Goal: Task Accomplishment & Management: Use online tool/utility

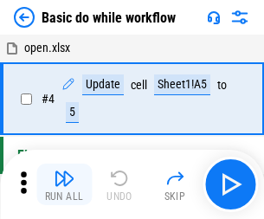
click at [64, 185] on img "button" at bounding box center [64, 178] width 21 height 21
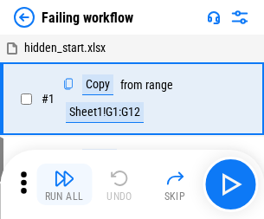
click at [64, 185] on img "button" at bounding box center [64, 178] width 21 height 21
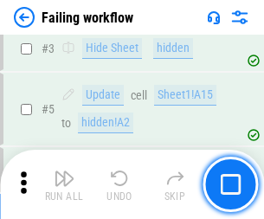
scroll to position [367, 0]
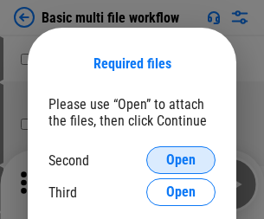
click at [181, 160] on span "Open" at bounding box center [180, 160] width 29 height 14
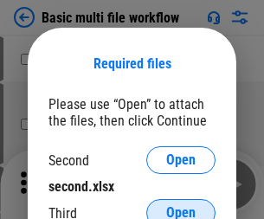
click at [181, 206] on span "Open" at bounding box center [180, 213] width 29 height 14
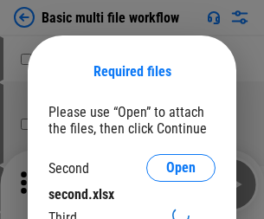
scroll to position [8, 0]
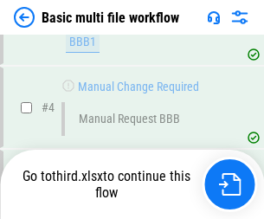
scroll to position [477, 0]
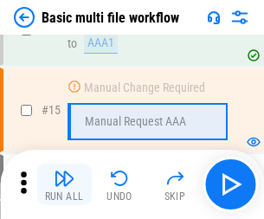
click at [64, 185] on img "button" at bounding box center [64, 178] width 21 height 21
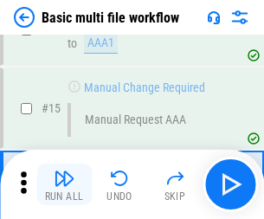
click at [64, 185] on img "button" at bounding box center [64, 178] width 21 height 21
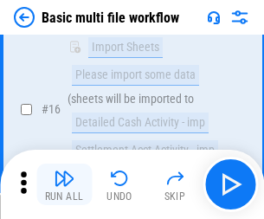
scroll to position [1153, 0]
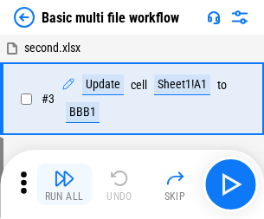
click at [64, 185] on img "button" at bounding box center [64, 178] width 21 height 21
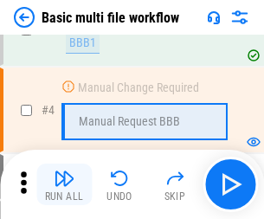
click at [64, 185] on img "button" at bounding box center [64, 178] width 21 height 21
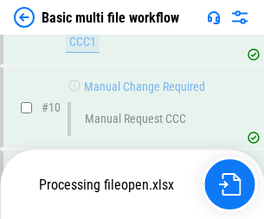
scroll to position [826, 0]
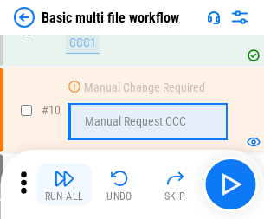
click at [64, 185] on img "button" at bounding box center [64, 178] width 21 height 21
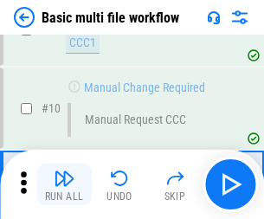
click at [64, 185] on img "button" at bounding box center [64, 178] width 21 height 21
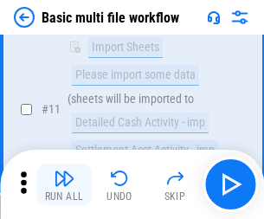
scroll to position [812, 0]
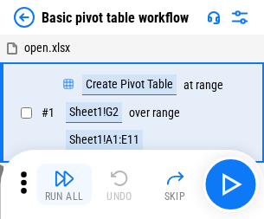
click at [64, 185] on img "button" at bounding box center [64, 178] width 21 height 21
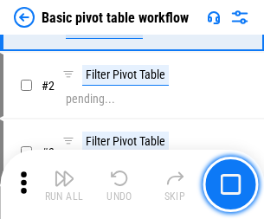
scroll to position [415, 0]
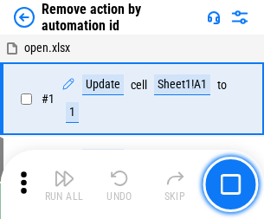
scroll to position [64, 0]
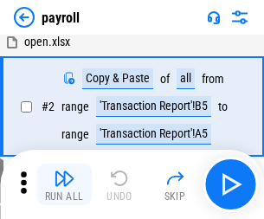
click at [64, 185] on img "button" at bounding box center [64, 178] width 21 height 21
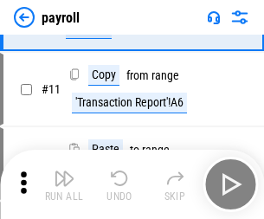
scroll to position [126, 0]
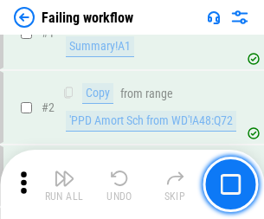
scroll to position [280, 0]
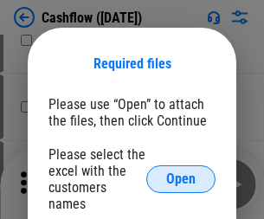
click at [181, 172] on span "Open" at bounding box center [180, 179] width 29 height 14
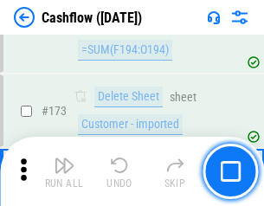
scroll to position [1834, 0]
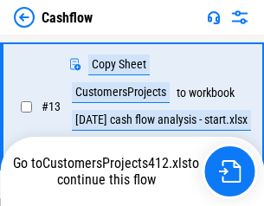
scroll to position [348, 0]
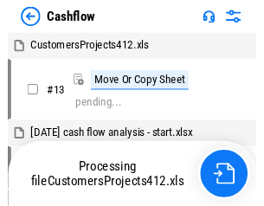
scroll to position [20, 0]
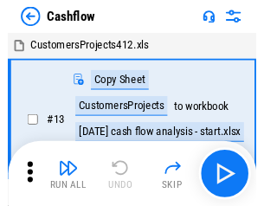
scroll to position [20, 0]
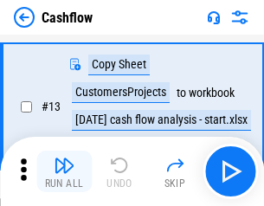
click at [64, 172] on img "button" at bounding box center [64, 165] width 21 height 21
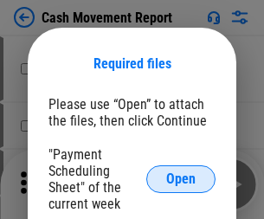
click at [181, 179] on span "Open" at bounding box center [180, 179] width 29 height 14
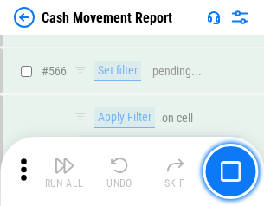
scroll to position [7941, 0]
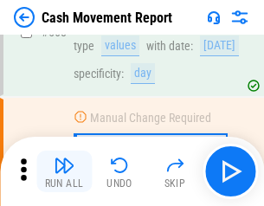
click at [64, 172] on img "button" at bounding box center [64, 165] width 21 height 21
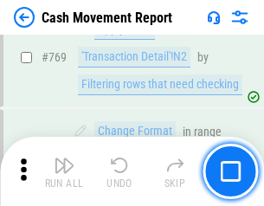
scroll to position [9628, 0]
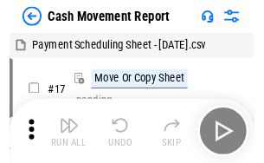
scroll to position [31, 0]
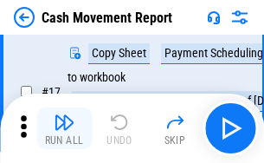
click at [64, 128] on img "button" at bounding box center [64, 122] width 21 height 21
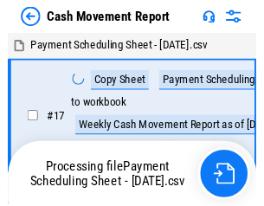
scroll to position [10, 0]
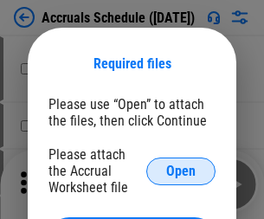
click at [181, 171] on span "Open" at bounding box center [180, 172] width 29 height 14
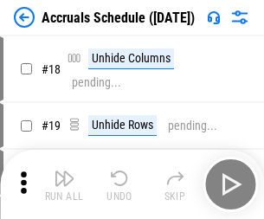
scroll to position [166, 0]
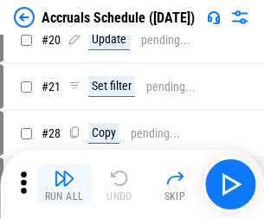
click at [64, 185] on img "button" at bounding box center [64, 178] width 21 height 21
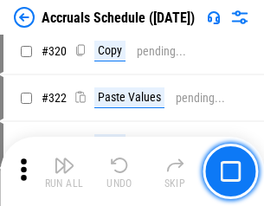
scroll to position [3223, 0]
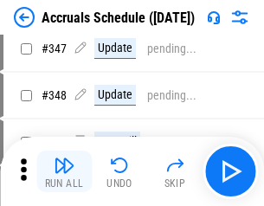
click at [64, 172] on img "button" at bounding box center [64, 165] width 21 height 21
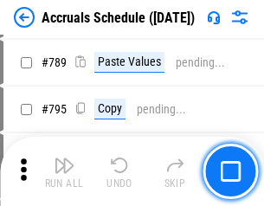
scroll to position [7278, 0]
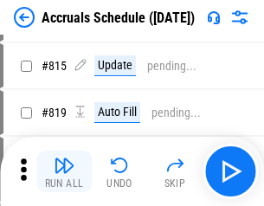
click at [64, 172] on img "button" at bounding box center [64, 165] width 21 height 21
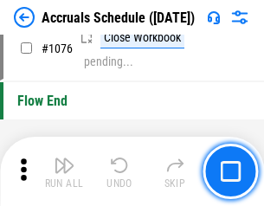
scroll to position [10377, 0]
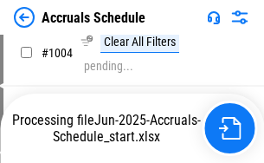
scroll to position [8826, 0]
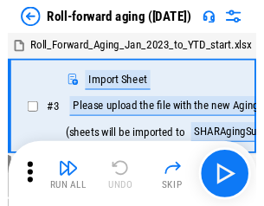
scroll to position [3, 0]
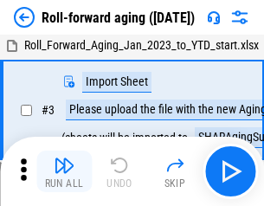
click at [64, 172] on img "button" at bounding box center [64, 165] width 21 height 21
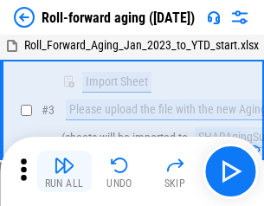
click at [64, 172] on img "button" at bounding box center [64, 165] width 21 height 21
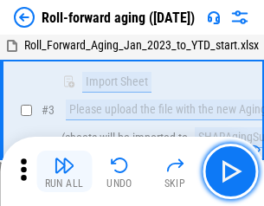
scroll to position [112, 0]
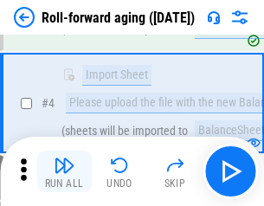
click at [64, 172] on img "button" at bounding box center [64, 165] width 21 height 21
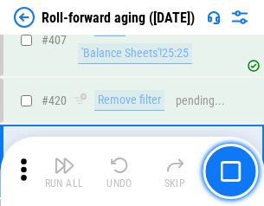
scroll to position [6008, 0]
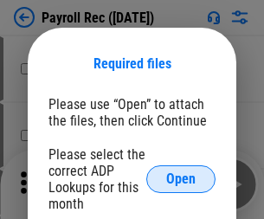
click at [181, 179] on span "Open" at bounding box center [180, 179] width 29 height 14
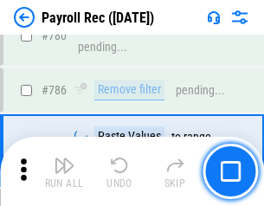
scroll to position [10831, 0]
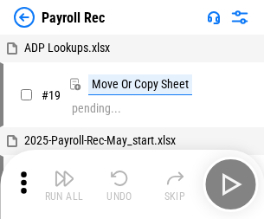
click at [64, 185] on img "button" at bounding box center [64, 178] width 21 height 21
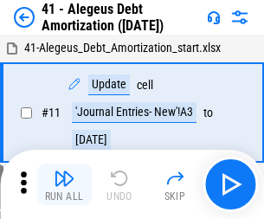
click at [64, 185] on img "button" at bounding box center [64, 178] width 21 height 21
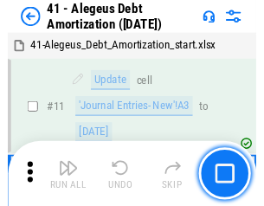
scroll to position [214, 0]
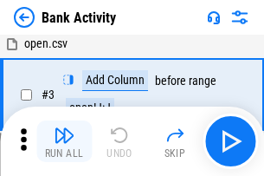
click at [64, 141] on img "button" at bounding box center [64, 135] width 21 height 21
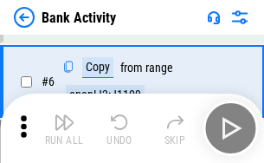
scroll to position [92, 0]
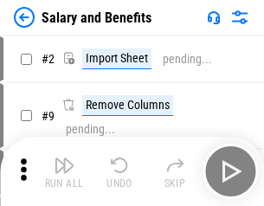
click at [64, 172] on img "button" at bounding box center [64, 165] width 21 height 21
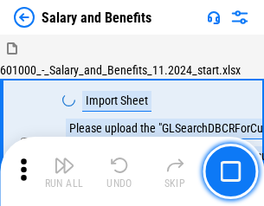
scroll to position [23, 0]
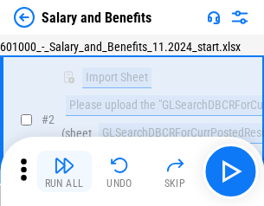
click at [64, 172] on img "button" at bounding box center [64, 165] width 21 height 21
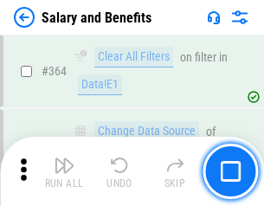
scroll to position [8159, 0]
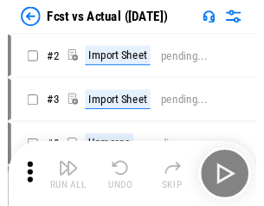
scroll to position [23, 0]
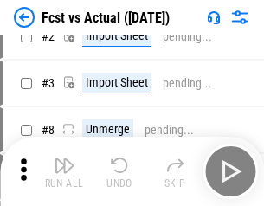
click at [64, 172] on img "button" at bounding box center [64, 165] width 21 height 21
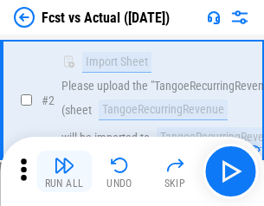
click at [64, 172] on img "button" at bounding box center [64, 165] width 21 height 21
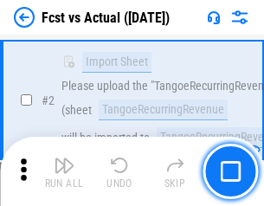
scroll to position [162, 0]
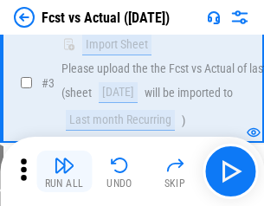
click at [64, 172] on img "button" at bounding box center [64, 165] width 21 height 21
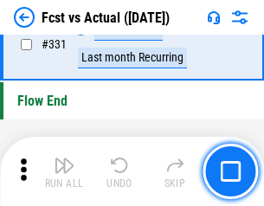
scroll to position [8294, 0]
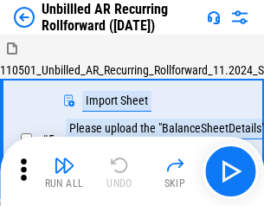
scroll to position [37, 0]
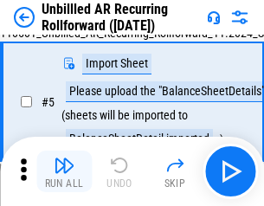
click at [64, 172] on img "button" at bounding box center [64, 165] width 21 height 21
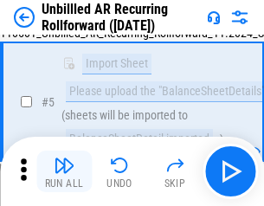
click at [64, 172] on img "button" at bounding box center [64, 165] width 21 height 21
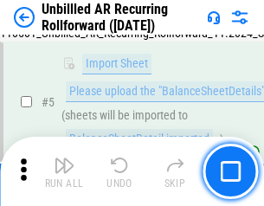
scroll to position [163, 0]
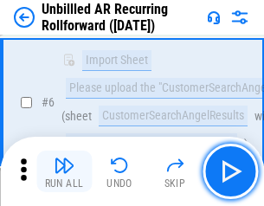
click at [64, 172] on img "button" at bounding box center [64, 165] width 21 height 21
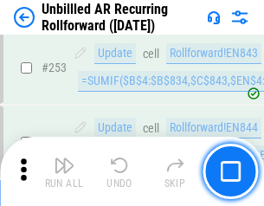
scroll to position [5885, 0]
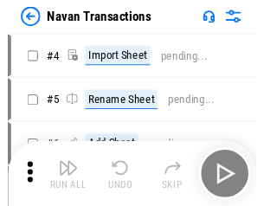
scroll to position [28, 0]
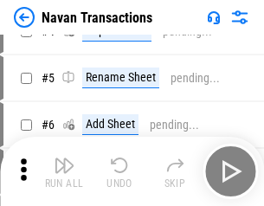
click at [64, 172] on img "button" at bounding box center [64, 165] width 21 height 21
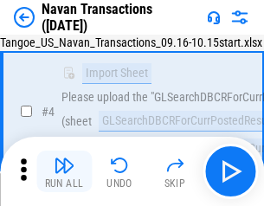
click at [64, 172] on img "button" at bounding box center [64, 165] width 21 height 21
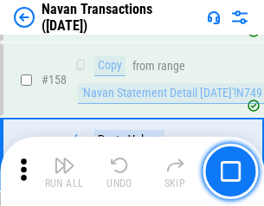
scroll to position [5617, 0]
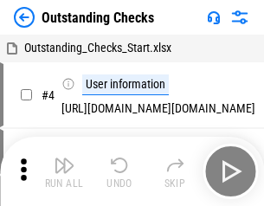
click at [64, 172] on img "button" at bounding box center [64, 165] width 21 height 21
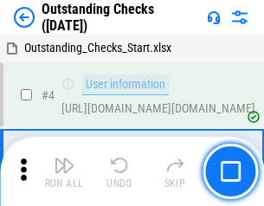
scroll to position [73, 0]
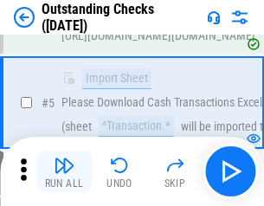
click at [64, 172] on img "button" at bounding box center [64, 165] width 21 height 21
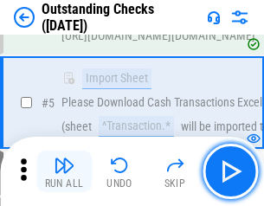
scroll to position [181, 0]
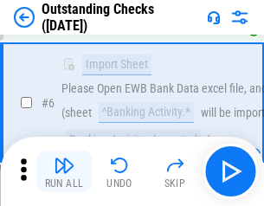
click at [64, 172] on img "button" at bounding box center [64, 165] width 21 height 21
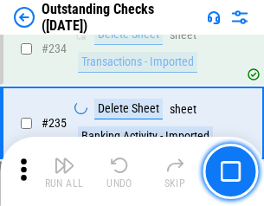
scroll to position [5261, 0]
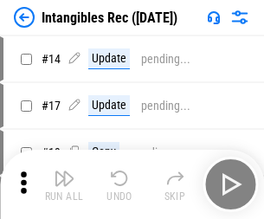
click at [64, 185] on img "button" at bounding box center [64, 178] width 21 height 21
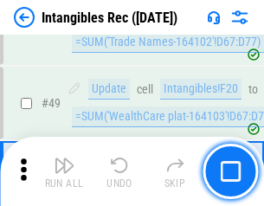
scroll to position [675, 0]
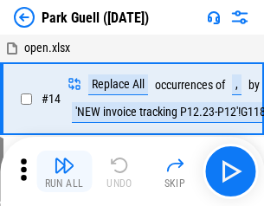
click at [64, 172] on img "button" at bounding box center [64, 165] width 21 height 21
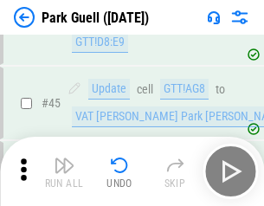
scroll to position [2167, 0]
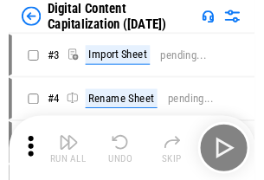
scroll to position [50, 0]
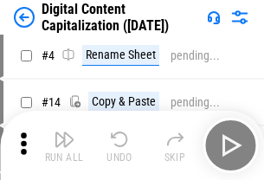
click at [64, 146] on img "button" at bounding box center [64, 139] width 21 height 21
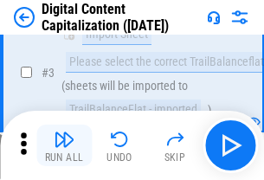
click at [64, 146] on img "button" at bounding box center [64, 139] width 21 height 21
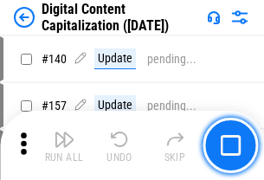
scroll to position [1838, 0]
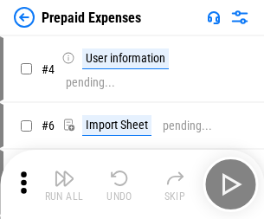
click at [64, 172] on img "button" at bounding box center [64, 178] width 21 height 21
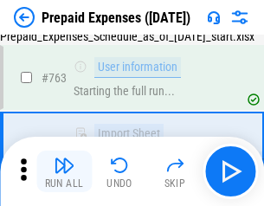
click at [64, 172] on img "button" at bounding box center [64, 165] width 21 height 21
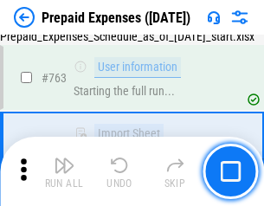
scroll to position [4904, 0]
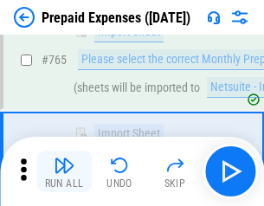
click at [64, 172] on img "button" at bounding box center [64, 165] width 21 height 21
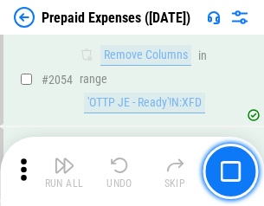
scroll to position [18111, 0]
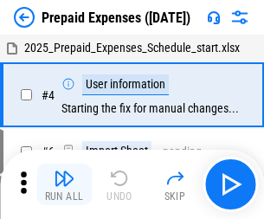
click at [64, 185] on img "button" at bounding box center [64, 178] width 21 height 21
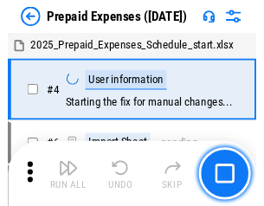
scroll to position [76, 0]
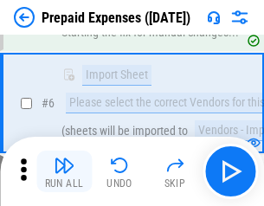
click at [64, 172] on img "button" at bounding box center [64, 165] width 21 height 21
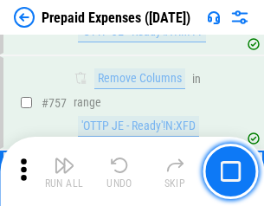
scroll to position [6174, 0]
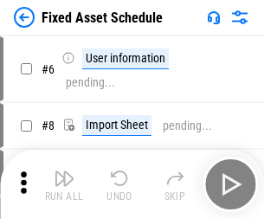
click at [64, 185] on img "button" at bounding box center [64, 178] width 21 height 21
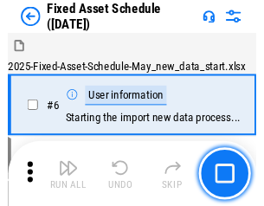
scroll to position [94, 0]
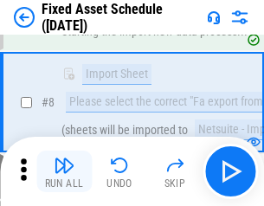
click at [64, 172] on img "button" at bounding box center [64, 165] width 21 height 21
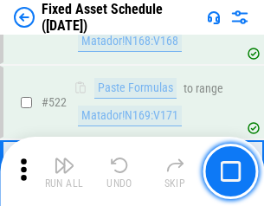
scroll to position [6022, 0]
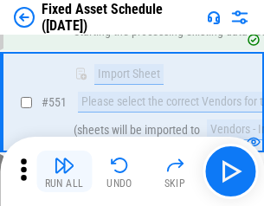
click at [64, 172] on img "button" at bounding box center [64, 165] width 21 height 21
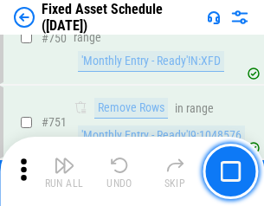
scroll to position [8447, 0]
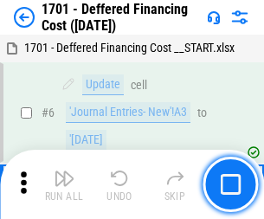
scroll to position [208, 0]
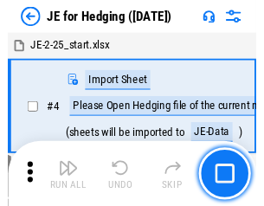
scroll to position [3, 0]
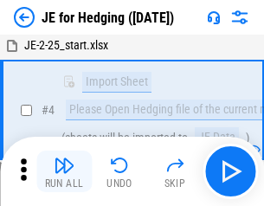
click at [64, 172] on img "button" at bounding box center [64, 165] width 21 height 21
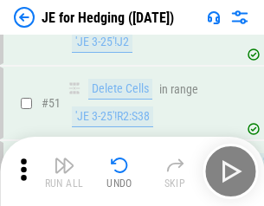
scroll to position [1122, 0]
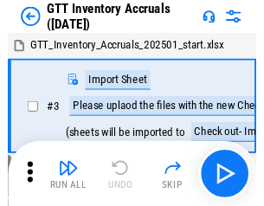
scroll to position [3, 0]
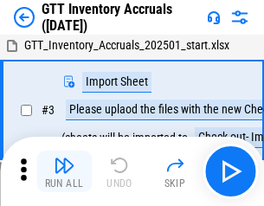
click at [64, 172] on img "button" at bounding box center [64, 165] width 21 height 21
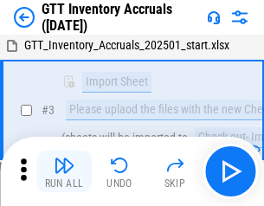
click at [64, 172] on img "button" at bounding box center [64, 165] width 21 height 21
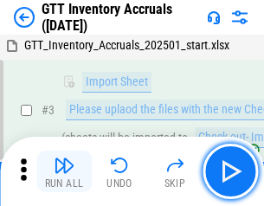
scroll to position [112, 0]
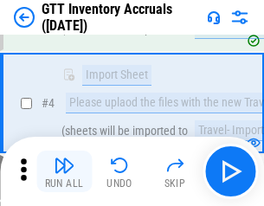
click at [64, 172] on img "button" at bounding box center [64, 165] width 21 height 21
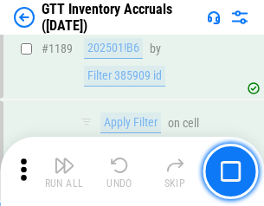
scroll to position [14148, 0]
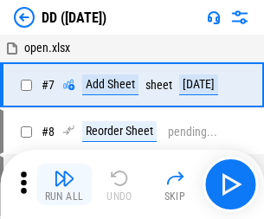
click at [64, 185] on img "button" at bounding box center [64, 178] width 21 height 21
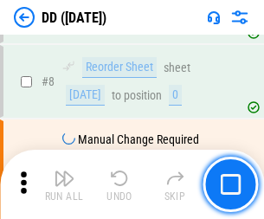
scroll to position [167, 0]
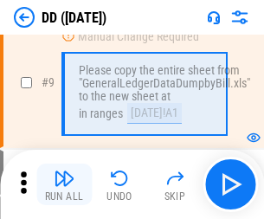
click at [64, 185] on img "button" at bounding box center [64, 178] width 21 height 21
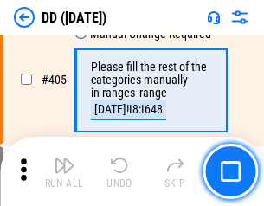
scroll to position [7752, 0]
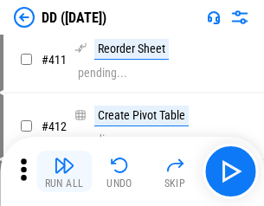
click at [64, 172] on img "button" at bounding box center [64, 165] width 21 height 21
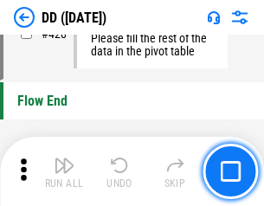
scroll to position [8293, 0]
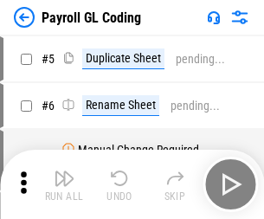
click at [64, 185] on img "button" at bounding box center [64, 178] width 21 height 21
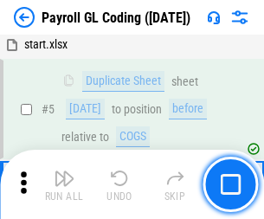
scroll to position [208, 0]
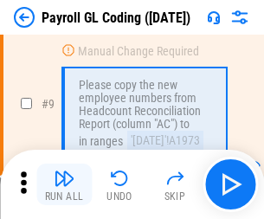
click at [64, 185] on img "button" at bounding box center [64, 178] width 21 height 21
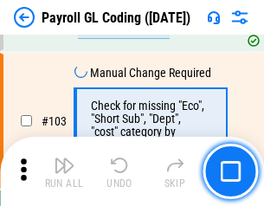
scroll to position [4065, 0]
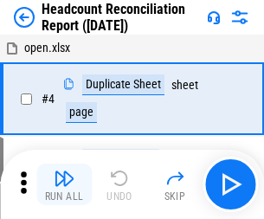
click at [64, 185] on img "button" at bounding box center [64, 178] width 21 height 21
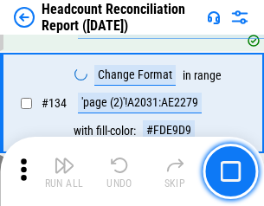
scroll to position [2083, 0]
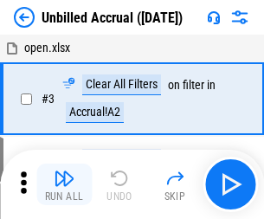
click at [64, 185] on img "button" at bounding box center [64, 178] width 21 height 21
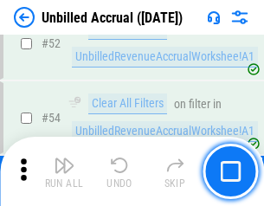
scroll to position [1809, 0]
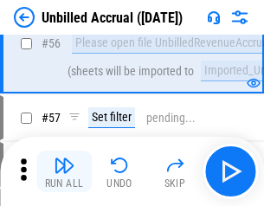
click at [64, 172] on img "button" at bounding box center [64, 165] width 21 height 21
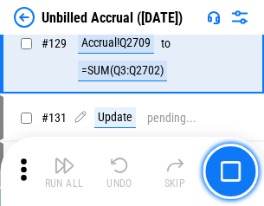
scroll to position [5161, 0]
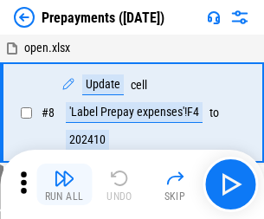
click at [64, 185] on img "button" at bounding box center [64, 178] width 21 height 21
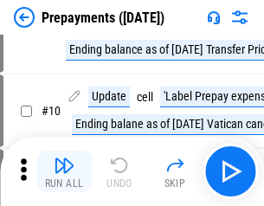
scroll to position [108, 0]
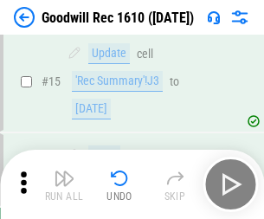
scroll to position [296, 0]
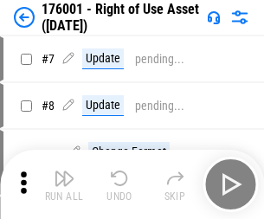
click at [64, 185] on img "button" at bounding box center [64, 178] width 21 height 21
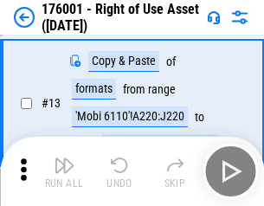
scroll to position [112, 0]
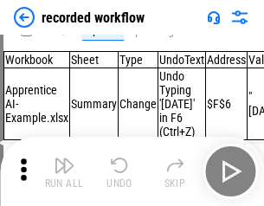
click at [64, 172] on img "button" at bounding box center [64, 165] width 21 height 21
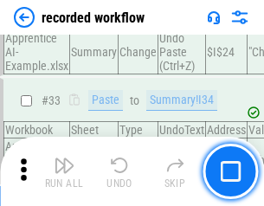
scroll to position [5416, 0]
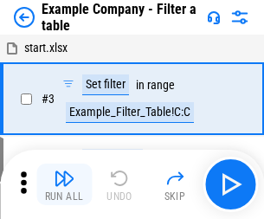
click at [64, 185] on img "button" at bounding box center [64, 178] width 21 height 21
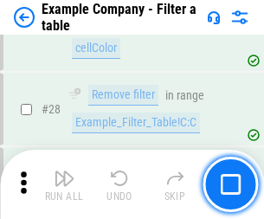
scroll to position [1585, 0]
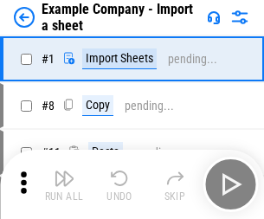
click at [64, 172] on img "button" at bounding box center [64, 178] width 21 height 21
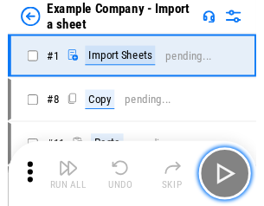
scroll to position [27, 0]
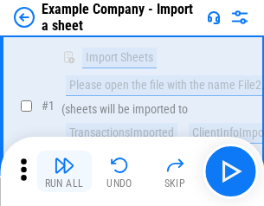
click at [64, 172] on img "button" at bounding box center [64, 165] width 21 height 21
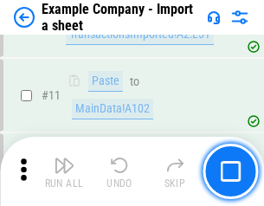
scroll to position [383, 0]
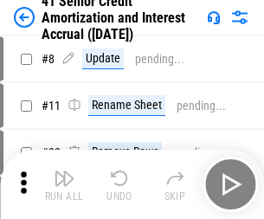
click at [64, 172] on img "button" at bounding box center [64, 178] width 21 height 21
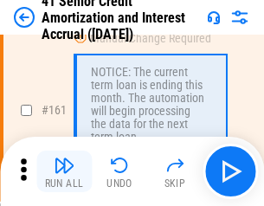
click at [64, 172] on img "button" at bounding box center [64, 165] width 21 height 21
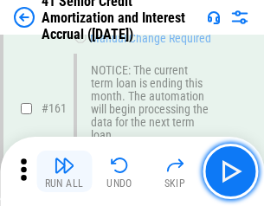
scroll to position [1853, 0]
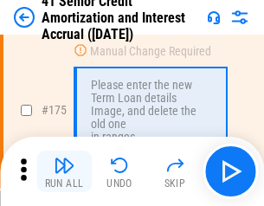
click at [64, 172] on img "button" at bounding box center [64, 165] width 21 height 21
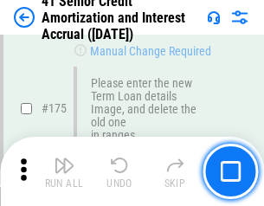
scroll to position [2029, 0]
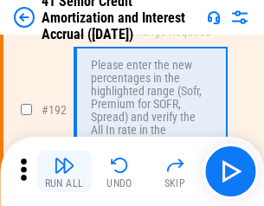
click at [64, 172] on img "button" at bounding box center [64, 165] width 21 height 21
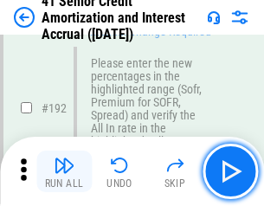
scroll to position [2211, 0]
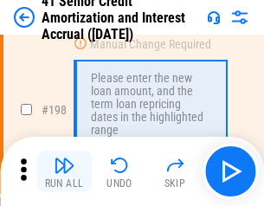
click at [64, 172] on img "button" at bounding box center [64, 165] width 21 height 21
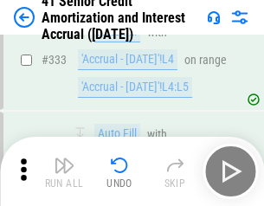
scroll to position [4426, 0]
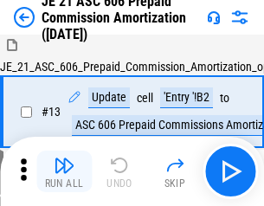
click at [64, 172] on img "button" at bounding box center [64, 165] width 21 height 21
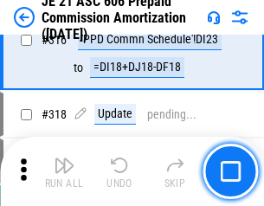
scroll to position [3235, 0]
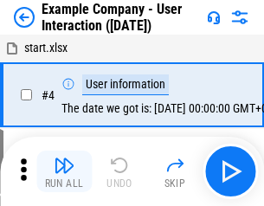
click at [64, 172] on img "button" at bounding box center [64, 165] width 21 height 21
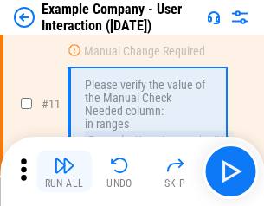
click at [64, 172] on img "button" at bounding box center [64, 165] width 21 height 21
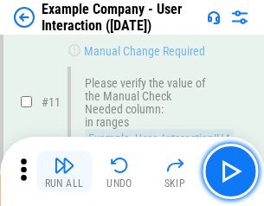
scroll to position [375, 0]
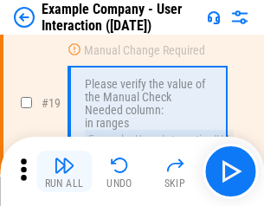
click at [64, 172] on img "button" at bounding box center [64, 165] width 21 height 21
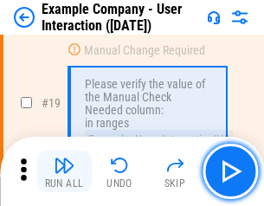
click at [64, 172] on img "button" at bounding box center [64, 165] width 21 height 21
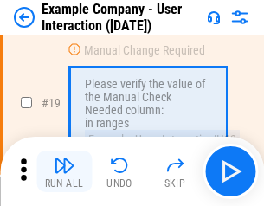
click at [64, 172] on img "button" at bounding box center [64, 165] width 21 height 21
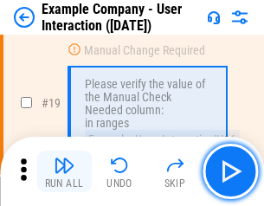
click at [64, 172] on img "button" at bounding box center [64, 165] width 21 height 21
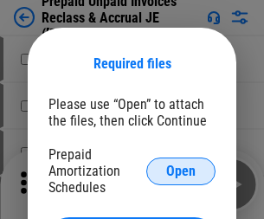
click at [181, 171] on span "Open" at bounding box center [180, 172] width 29 height 14
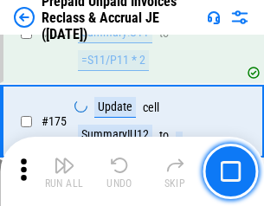
scroll to position [2339, 0]
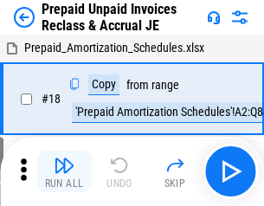
click at [64, 172] on img "button" at bounding box center [64, 165] width 21 height 21
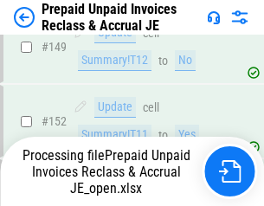
scroll to position [2339, 0]
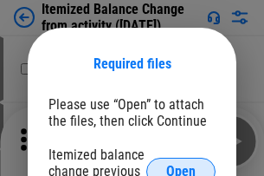
click at [181, 165] on span "Open" at bounding box center [180, 172] width 29 height 14
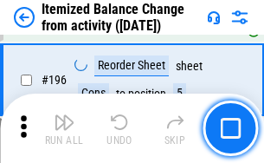
scroll to position [3335, 0]
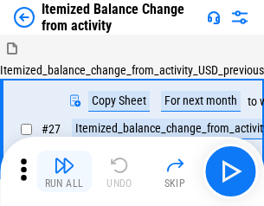
click at [64, 172] on img "button" at bounding box center [64, 165] width 21 height 21
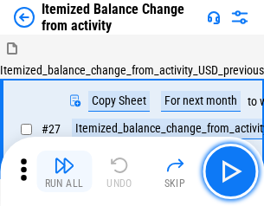
scroll to position [27, 0]
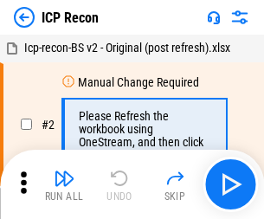
scroll to position [8, 0]
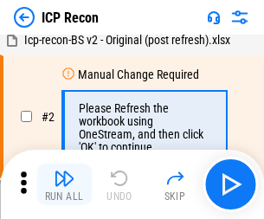
click at [64, 185] on img "button" at bounding box center [64, 178] width 21 height 21
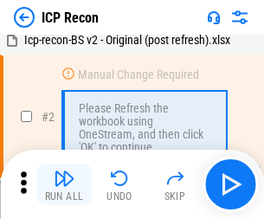
click at [64, 185] on img "button" at bounding box center [64, 178] width 21 height 21
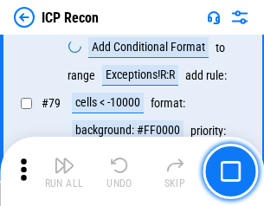
scroll to position [1698, 0]
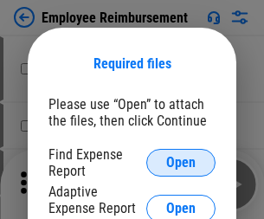
click at [181, 163] on span "Open" at bounding box center [180, 163] width 29 height 14
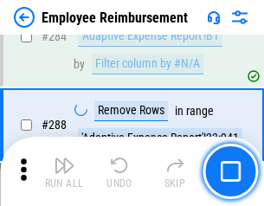
scroll to position [4710, 0]
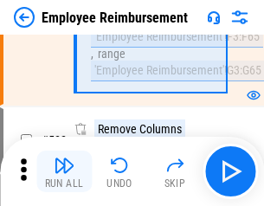
click at [64, 172] on img "button" at bounding box center [64, 165] width 21 height 21
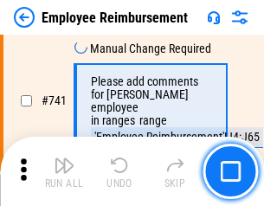
scroll to position [12156, 0]
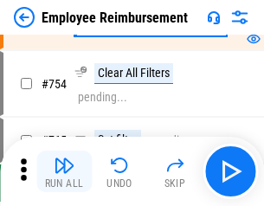
click at [64, 172] on img "button" at bounding box center [64, 165] width 21 height 21
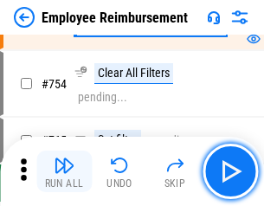
click at [64, 172] on img "button" at bounding box center [64, 165] width 21 height 21
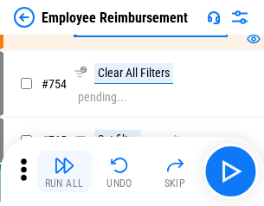
click at [64, 172] on img "button" at bounding box center [64, 165] width 21 height 21
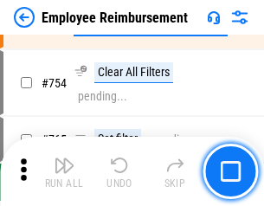
click at [64, 172] on img "button" at bounding box center [64, 165] width 21 height 21
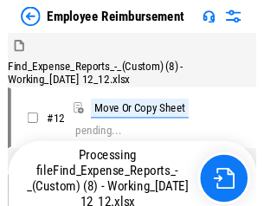
scroll to position [59, 0]
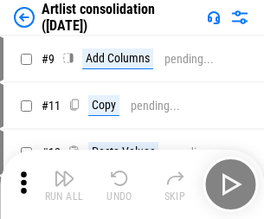
click at [64, 185] on img "button" at bounding box center [64, 178] width 21 height 21
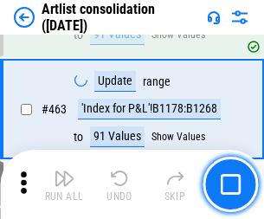
scroll to position [7587, 0]
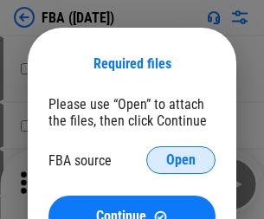
click at [181, 160] on span "Open" at bounding box center [180, 160] width 29 height 14
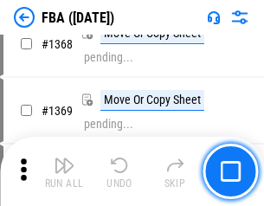
scroll to position [18608, 0]
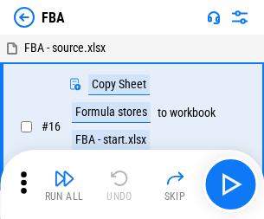
scroll to position [17, 0]
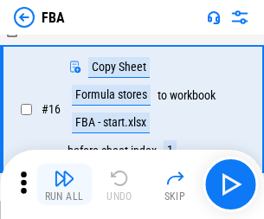
click at [64, 185] on img "button" at bounding box center [64, 178] width 21 height 21
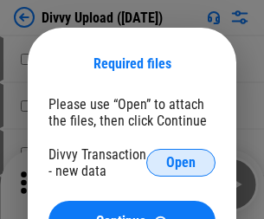
click at [181, 163] on span "Open" at bounding box center [180, 163] width 29 height 14
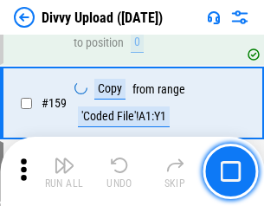
scroll to position [1794, 0]
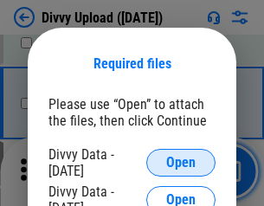
click at [181, 163] on span "Open" at bounding box center [180, 163] width 29 height 14
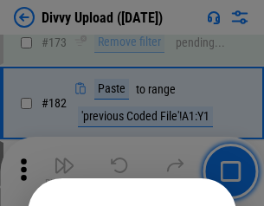
scroll to position [1945, 0]
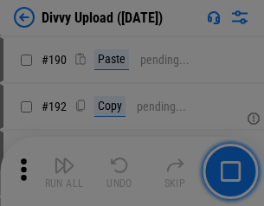
scroll to position [2187, 0]
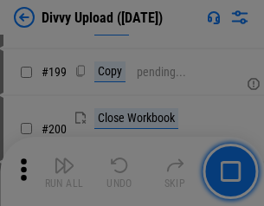
scroll to position [2519, 0]
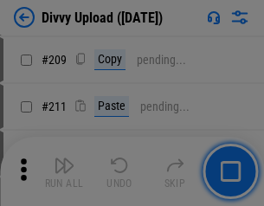
scroll to position [2943, 0]
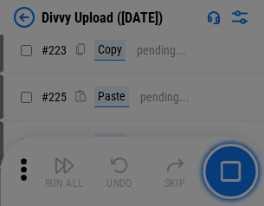
scroll to position [3458, 0]
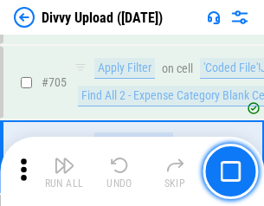
scroll to position [11853, 0]
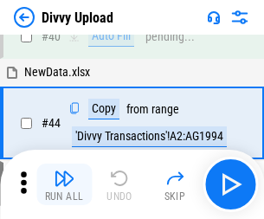
click at [64, 185] on img "button" at bounding box center [64, 178] width 21 height 21
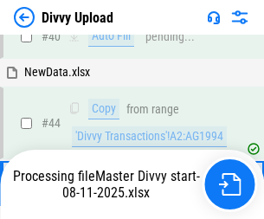
scroll to position [191, 0]
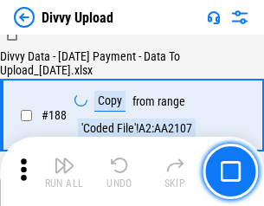
scroll to position [2039, 0]
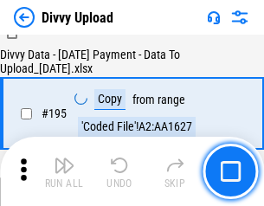
scroll to position [2421, 0]
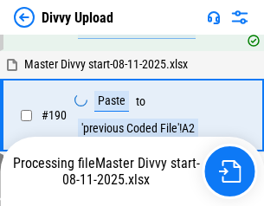
scroll to position [2321, 0]
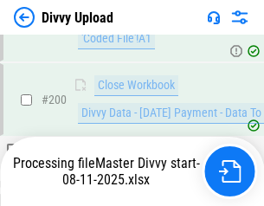
scroll to position [2804, 0]
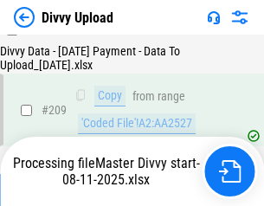
scroll to position [3186, 0]
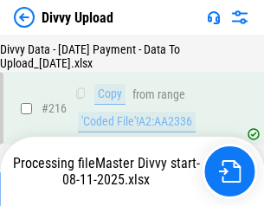
scroll to position [3568, 0]
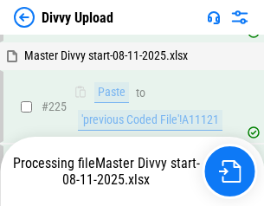
scroll to position [4113, 0]
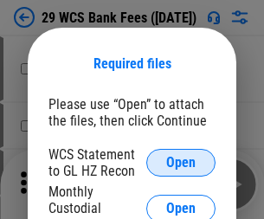
click at [181, 163] on span "Open" at bounding box center [180, 163] width 29 height 14
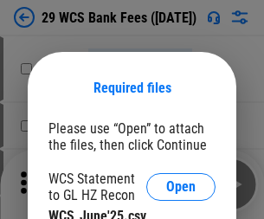
scroll to position [24, 0]
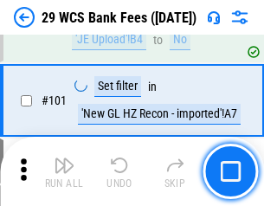
scroll to position [1689, 0]
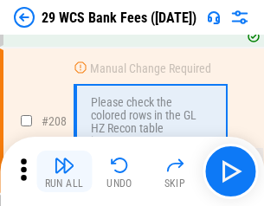
click at [64, 172] on img "button" at bounding box center [64, 165] width 21 height 21
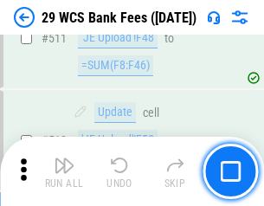
scroll to position [8717, 0]
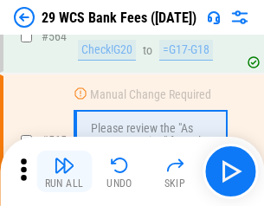
click at [64, 172] on img "button" at bounding box center [64, 165] width 21 height 21
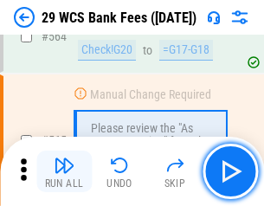
scroll to position [9371, 0]
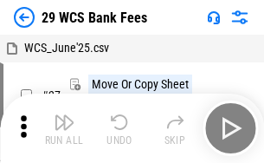
click at [64, 128] on img "button" at bounding box center [64, 122] width 21 height 21
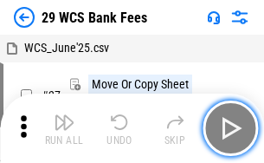
scroll to position [31, 0]
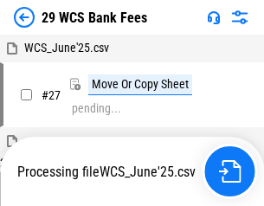
scroll to position [346, 0]
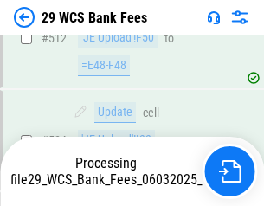
scroll to position [9058, 0]
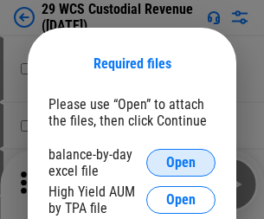
click at [181, 163] on span "Open" at bounding box center [180, 163] width 29 height 14
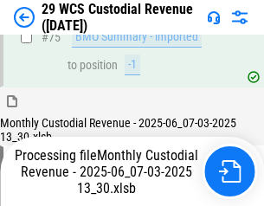
scroll to position [1810, 0]
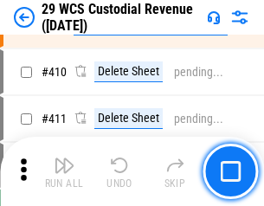
click at [64, 172] on img "button" at bounding box center [64, 165] width 21 height 21
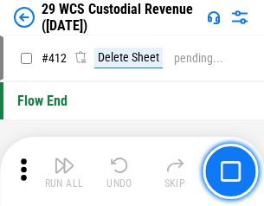
scroll to position [8275, 0]
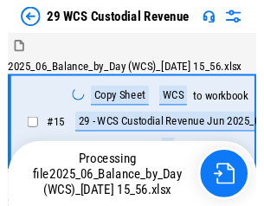
scroll to position [42, 0]
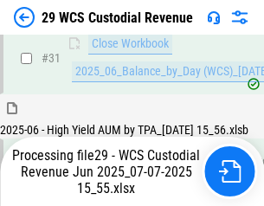
scroll to position [890, 0]
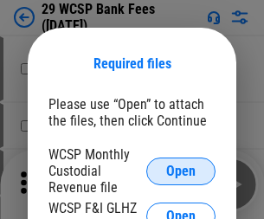
click at [181, 171] on span "Open" at bounding box center [180, 172] width 29 height 14
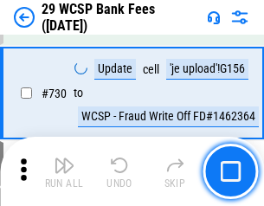
scroll to position [8731, 0]
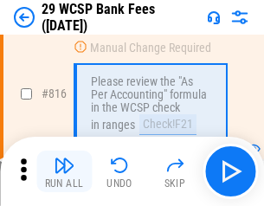
click at [64, 172] on img "button" at bounding box center [64, 165] width 21 height 21
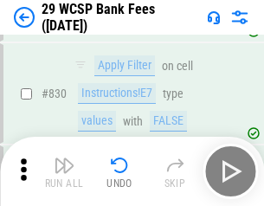
scroll to position [10993, 0]
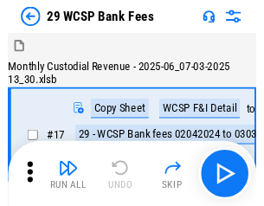
scroll to position [42, 0]
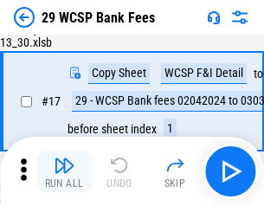
click at [64, 172] on img "button" at bounding box center [64, 165] width 21 height 21
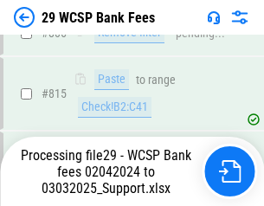
scroll to position [10491, 0]
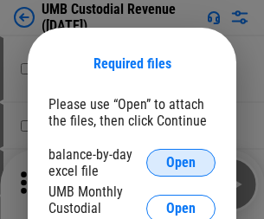
click at [181, 163] on span "Open" at bounding box center [180, 163] width 29 height 14
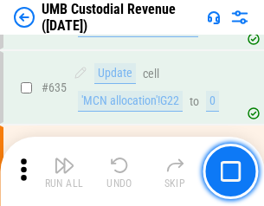
scroll to position [9067, 0]
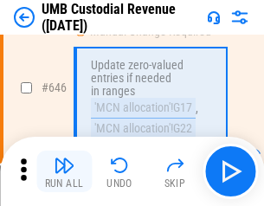
click at [64, 172] on img "button" at bounding box center [64, 165] width 21 height 21
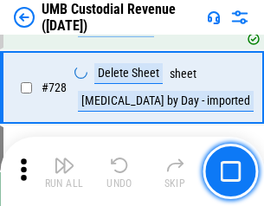
scroll to position [10688, 0]
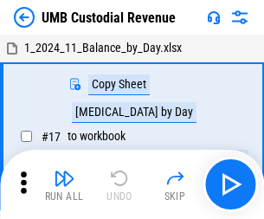
scroll to position [13, 0]
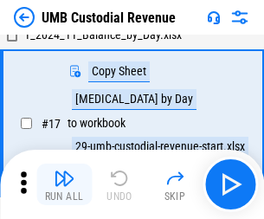
click at [64, 185] on img "button" at bounding box center [64, 178] width 21 height 21
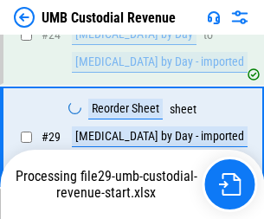
scroll to position [342, 0]
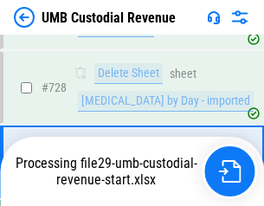
scroll to position [10648, 0]
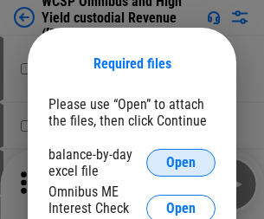
click at [181, 163] on span "Open" at bounding box center [180, 163] width 29 height 14
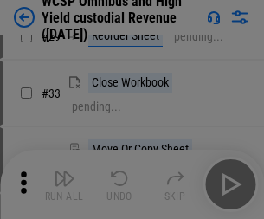
scroll to position [396, 0]
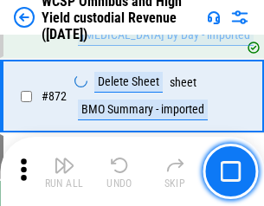
scroll to position [14664, 0]
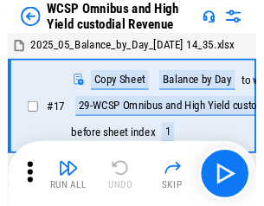
scroll to position [10, 0]
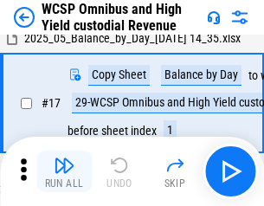
click at [64, 172] on img "button" at bounding box center [64, 165] width 21 height 21
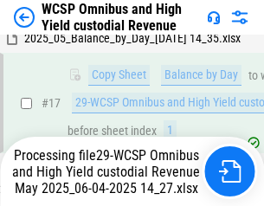
scroll to position [360, 0]
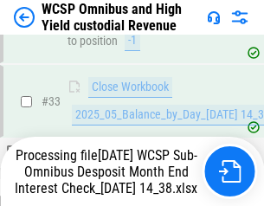
scroll to position [858, 0]
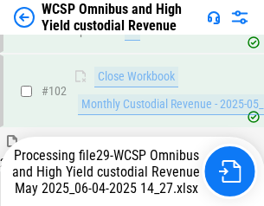
scroll to position [2187, 0]
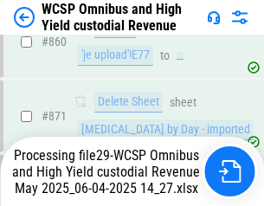
scroll to position [14624, 0]
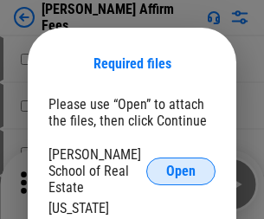
click at [181, 165] on span "Open" at bounding box center [180, 172] width 29 height 14
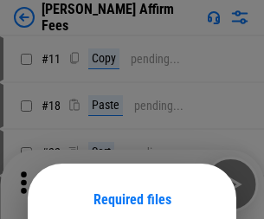
scroll to position [136, 0]
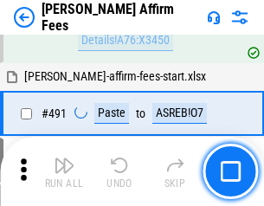
scroll to position [4711, 0]
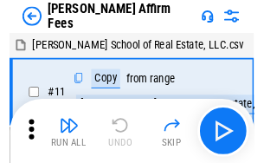
scroll to position [17, 0]
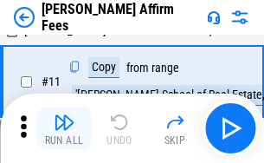
click at [64, 128] on img "button" at bounding box center [64, 122] width 21 height 21
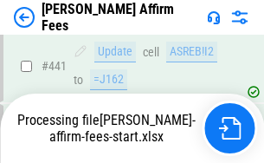
scroll to position [4544, 0]
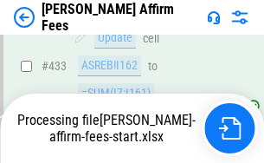
scroll to position [4570, 0]
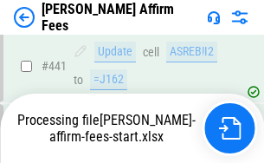
scroll to position [4544, 0]
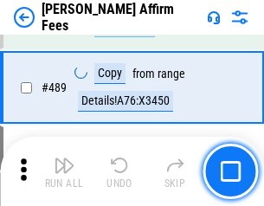
scroll to position [4522, 0]
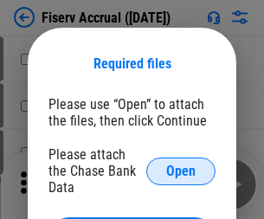
click at [181, 165] on span "Open" at bounding box center [180, 172] width 29 height 14
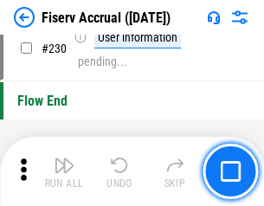
scroll to position [5490, 0]
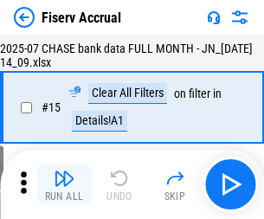
click at [64, 185] on img "button" at bounding box center [64, 178] width 21 height 21
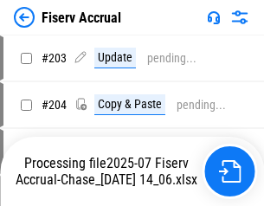
scroll to position [5085, 0]
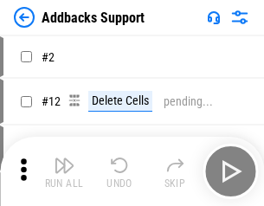
click at [64, 172] on img "button" at bounding box center [64, 165] width 21 height 21
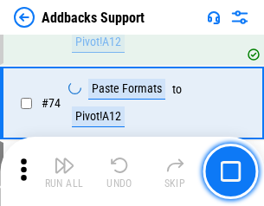
scroll to position [1261, 0]
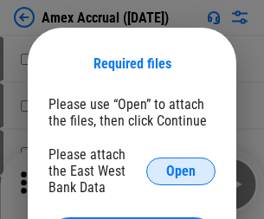
click at [181, 171] on span "Open" at bounding box center [180, 172] width 29 height 14
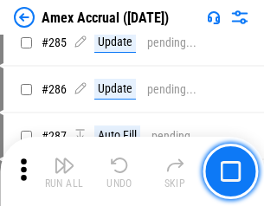
scroll to position [4744, 0]
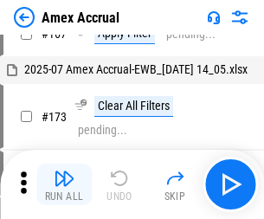
click at [64, 185] on img "button" at bounding box center [64, 178] width 21 height 21
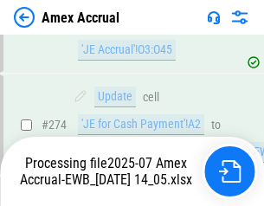
scroll to position [5163, 0]
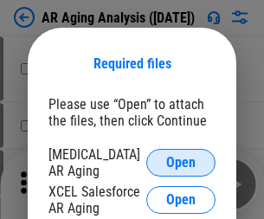
click at [181, 160] on span "Open" at bounding box center [180, 163] width 29 height 14
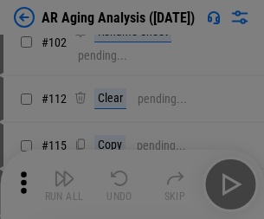
scroll to position [238, 0]
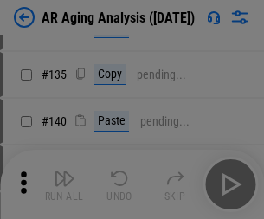
scroll to position [522, 0]
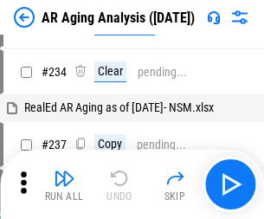
scroll to position [17, 0]
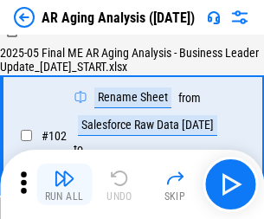
click at [64, 185] on img "button" at bounding box center [64, 178] width 21 height 21
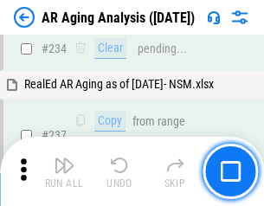
scroll to position [2686, 0]
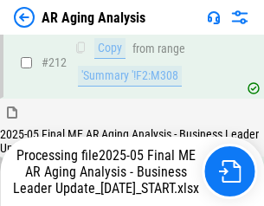
scroll to position [2666, 0]
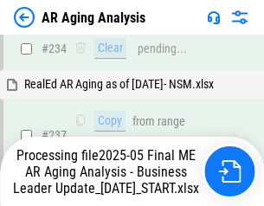
scroll to position [2738, 0]
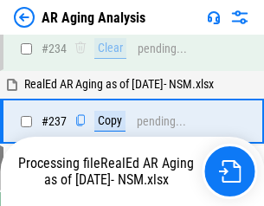
scroll to position [2738, 0]
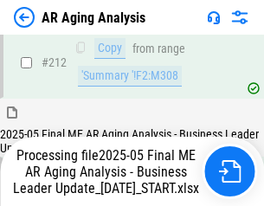
scroll to position [2605, 0]
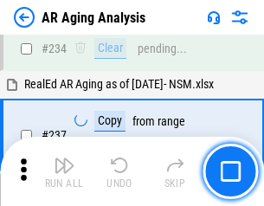
scroll to position [2666, 0]
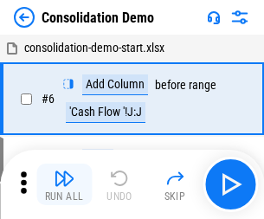
click at [64, 185] on img "button" at bounding box center [64, 178] width 21 height 21
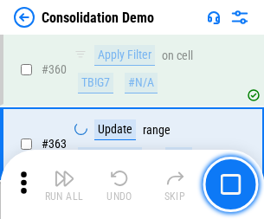
scroll to position [5807, 0]
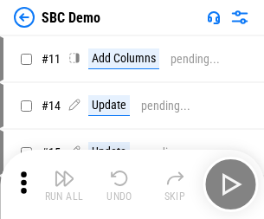
click at [64, 185] on img "button" at bounding box center [64, 178] width 21 height 21
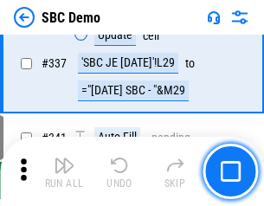
scroll to position [4558, 0]
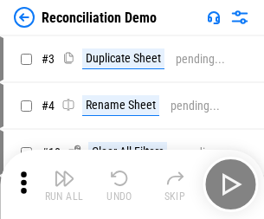
click at [64, 185] on img "button" at bounding box center [64, 178] width 21 height 21
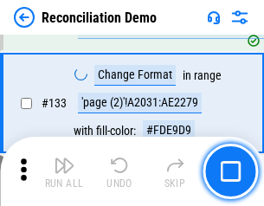
scroll to position [2058, 0]
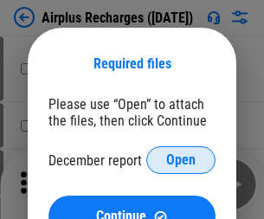
click at [181, 160] on span "Open" at bounding box center [180, 160] width 29 height 14
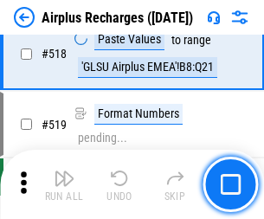
scroll to position [7456, 0]
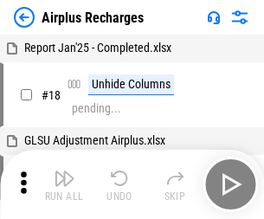
click at [64, 185] on img "button" at bounding box center [64, 178] width 21 height 21
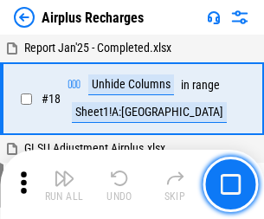
scroll to position [76, 0]
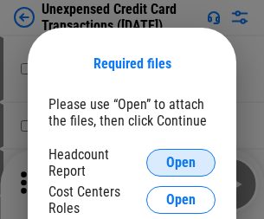
click at [181, 163] on span "Open" at bounding box center [180, 163] width 29 height 14
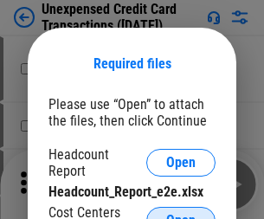
click at [181, 214] on span "Open" at bounding box center [180, 221] width 29 height 14
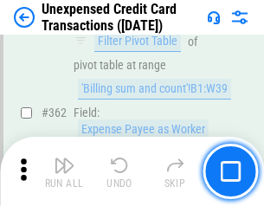
scroll to position [4456, 0]
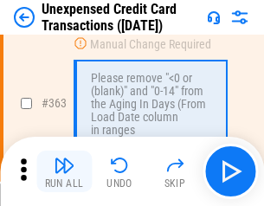
click at [64, 172] on img "button" at bounding box center [64, 165] width 21 height 21
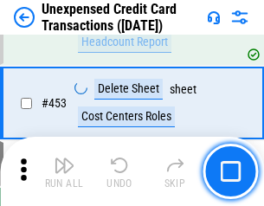
scroll to position [5909, 0]
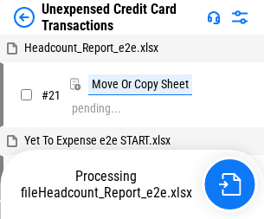
scroll to position [27, 0]
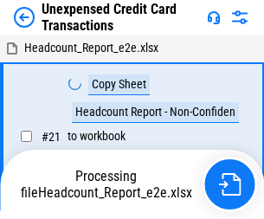
scroll to position [27, 0]
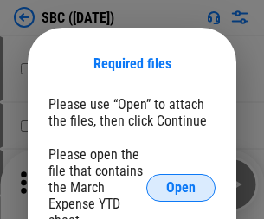
click at [181, 187] on span "Open" at bounding box center [180, 188] width 29 height 14
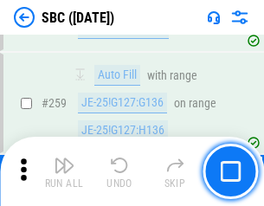
scroll to position [3386, 0]
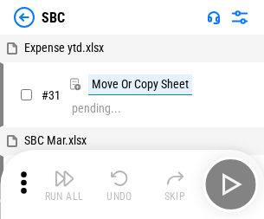
scroll to position [17, 0]
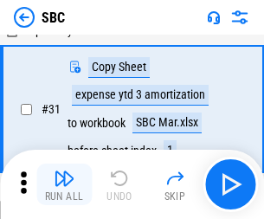
click at [64, 185] on img "button" at bounding box center [64, 178] width 21 height 21
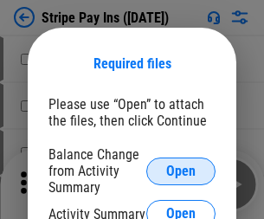
click at [181, 171] on span "Open" at bounding box center [180, 172] width 29 height 14
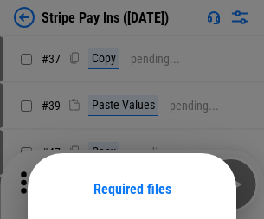
scroll to position [126, 0]
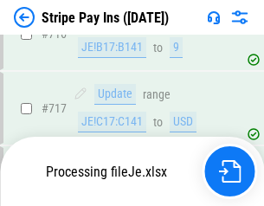
scroll to position [8533, 0]
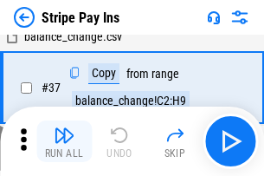
click at [64, 141] on img "button" at bounding box center [64, 135] width 21 height 21
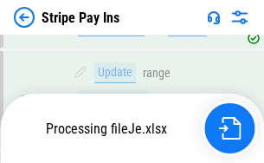
scroll to position [8852, 0]
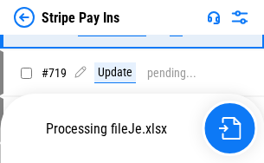
scroll to position [8753, 0]
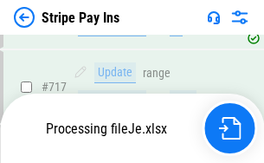
scroll to position [8346, 0]
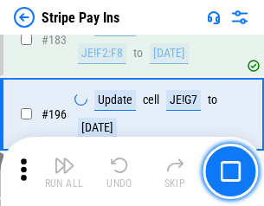
scroll to position [2345, 0]
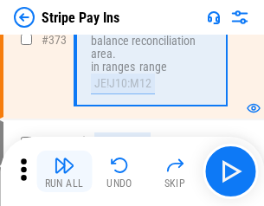
click at [64, 172] on img "button" at bounding box center [64, 165] width 21 height 21
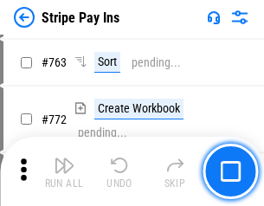
scroll to position [9064, 0]
